Goal: Find specific page/section: Find specific page/section

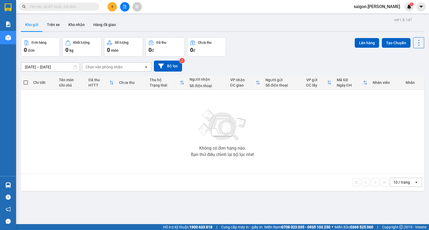
click at [57, 10] on span at bounding box center [59, 7] width 80 height 8
click at [55, 7] on input "text" at bounding box center [60, 7] width 63 height 6
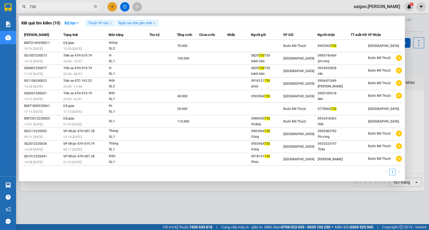
click at [55, 7] on input "730" at bounding box center [60, 7] width 63 height 6
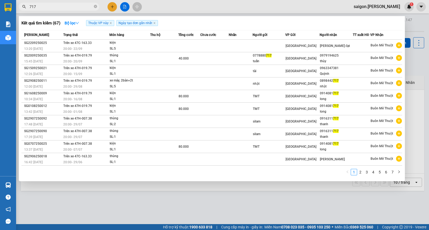
click at [58, 8] on input "717" at bounding box center [60, 7] width 63 height 6
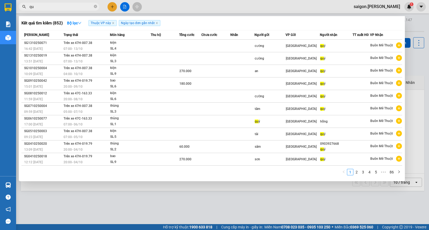
type input "q"
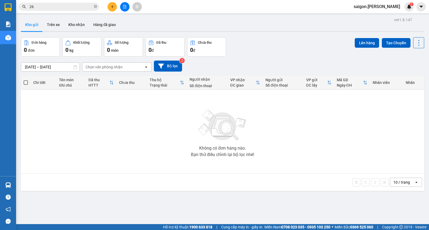
type input "2"
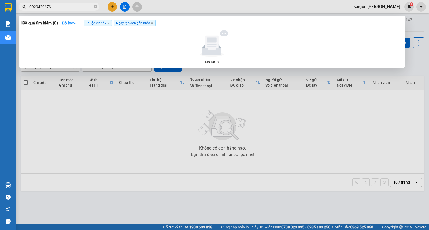
click at [108, 24] on icon "close" at bounding box center [108, 23] width 2 height 2
click at [71, 7] on input "0929429673" at bounding box center [60, 7] width 63 height 6
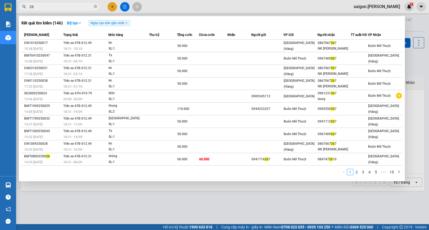
type input "2"
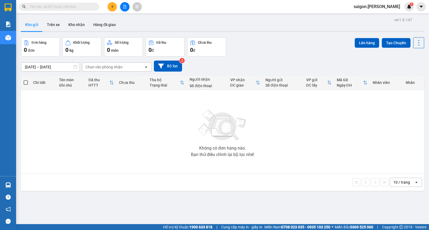
click at [65, 6] on input "text" at bounding box center [60, 7] width 63 height 6
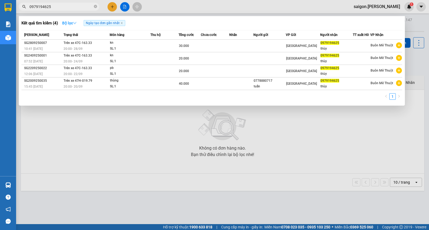
type input "0979194625"
click at [70, 22] on strong "Bộ lọc" at bounding box center [69, 23] width 14 height 4
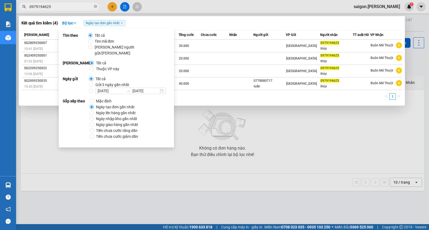
click at [105, 66] on span "Thuộc VP này" at bounding box center [108, 69] width 28 height 6
click at [94, 67] on input "Thuộc VP này" at bounding box center [92, 69] width 4 height 4
radio input "true"
radio input "false"
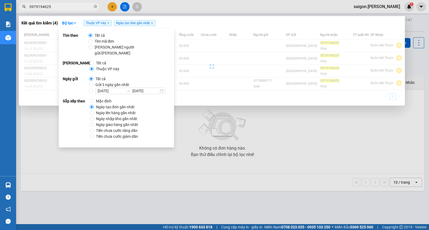
click at [105, 66] on span "Thuộc VP này" at bounding box center [108, 69] width 28 height 6
click at [94, 67] on input "Thuộc VP này" at bounding box center [92, 69] width 4 height 4
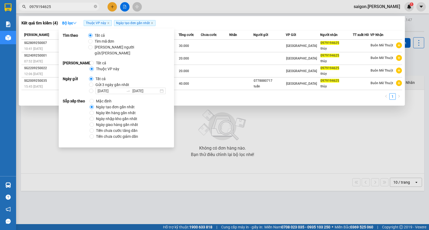
click at [273, 96] on div "1" at bounding box center [211, 98] width 381 height 10
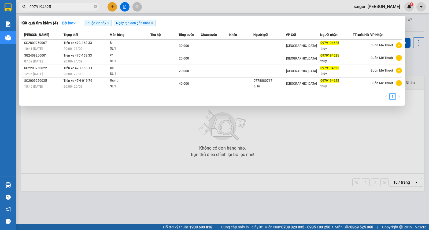
click at [88, 8] on input "0979194625" at bounding box center [60, 7] width 63 height 6
click at [95, 7] on icon "close-circle" at bounding box center [95, 6] width 3 height 3
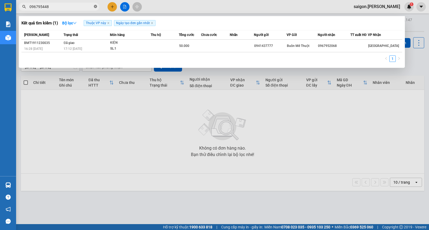
type input "0967954489"
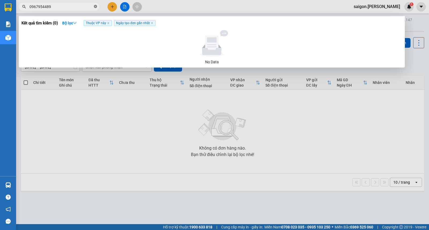
click at [95, 7] on icon "close-circle" at bounding box center [95, 6] width 3 height 3
